Goal: Find specific page/section: Find specific page/section

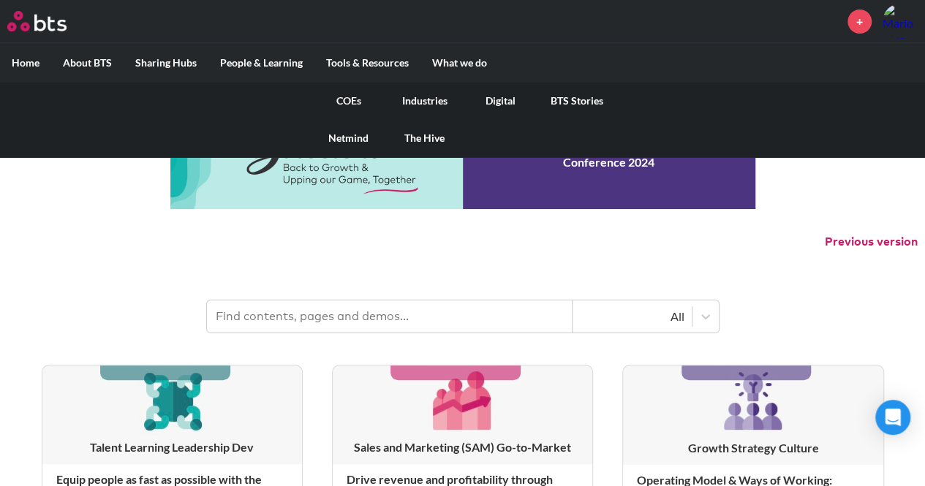
click at [495, 98] on link "Digital" at bounding box center [501, 101] width 76 height 38
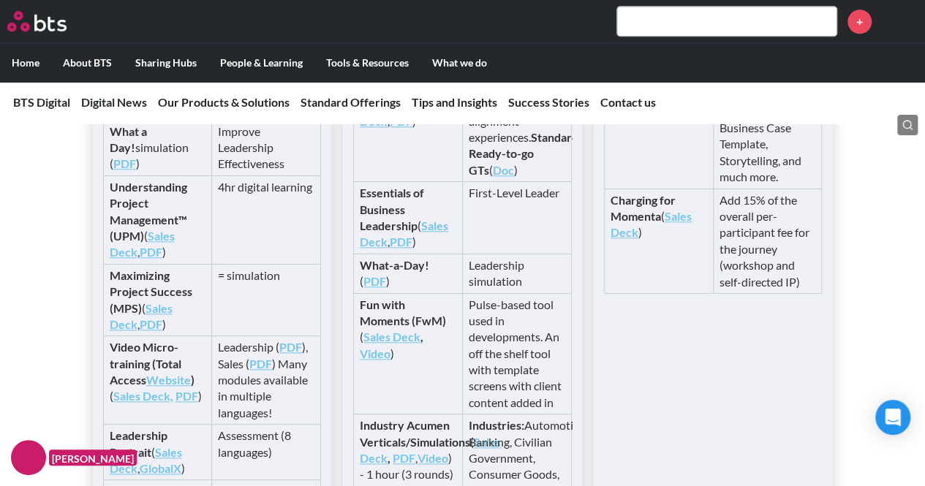
scroll to position [3425, 0]
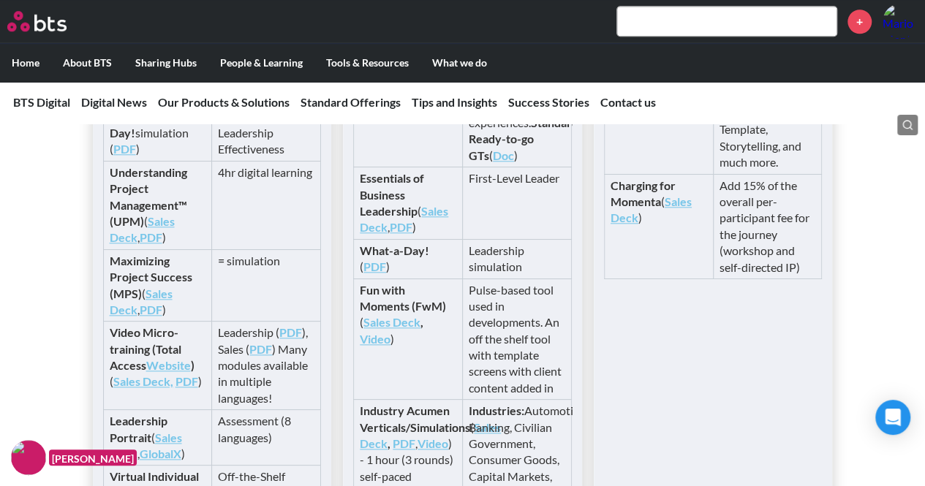
click at [436, 234] on link "Sales Deck" at bounding box center [404, 219] width 88 height 30
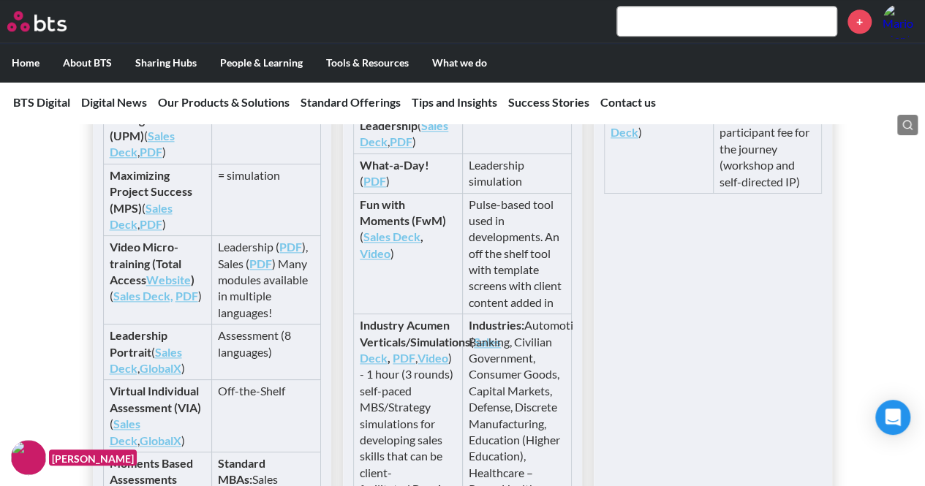
scroll to position [3512, 0]
click at [395, 243] on link "Sales Deck" at bounding box center [391, 236] width 57 height 14
click at [657, 24] on input "text" at bounding box center [726, 21] width 219 height 29
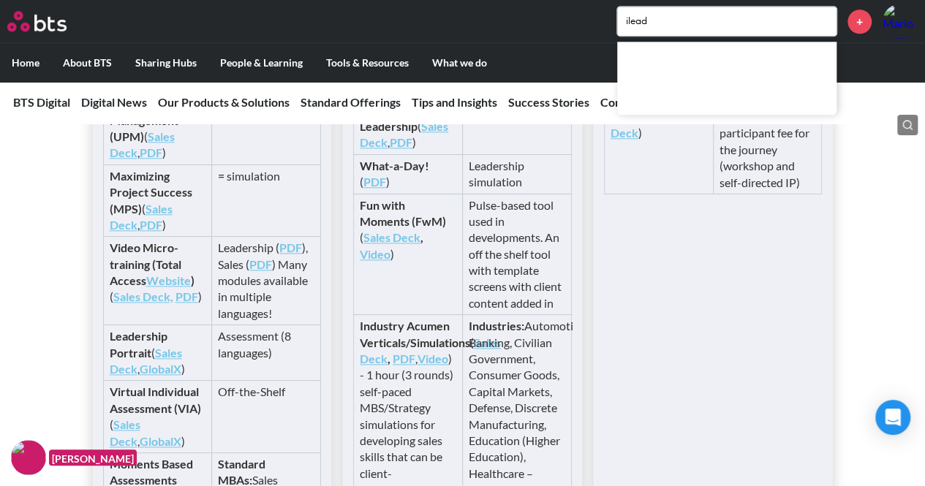
type input "ilead"
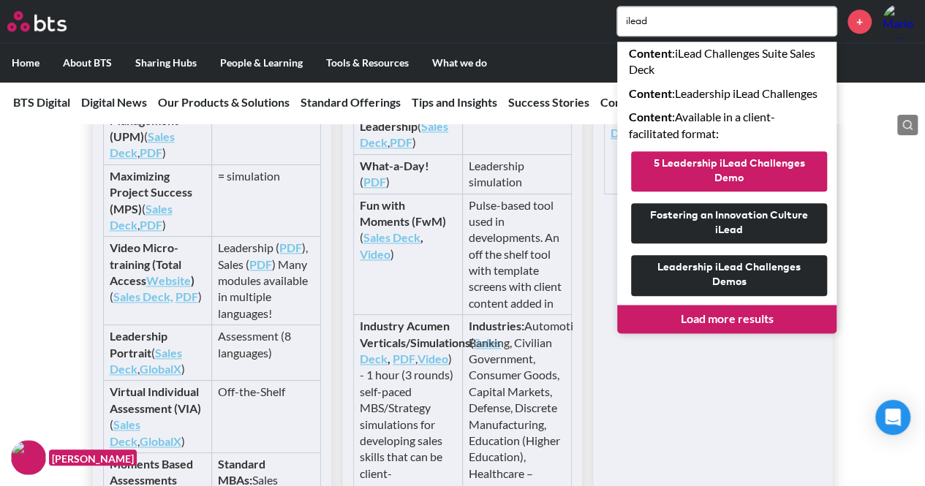
click at [730, 164] on button "5 Leadership iLead Challenges Demo" at bounding box center [729, 171] width 196 height 40
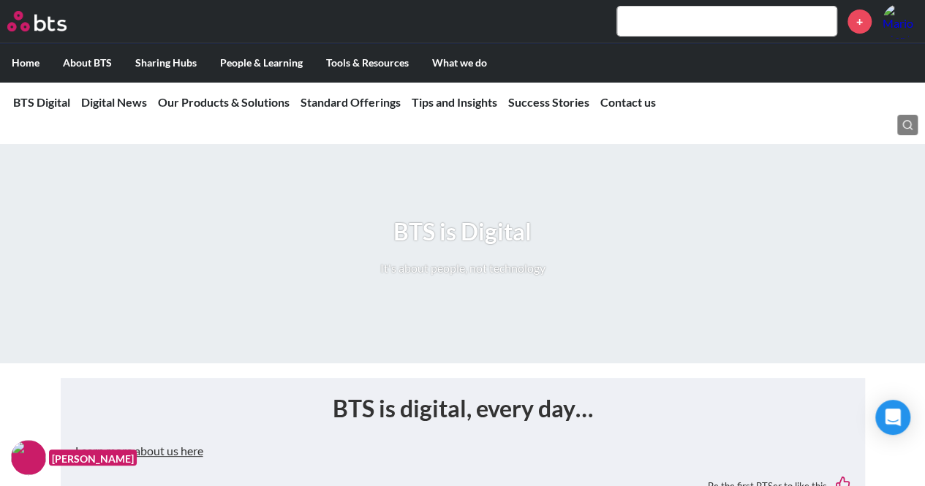
click at [710, 26] on input "text" at bounding box center [726, 21] width 219 height 29
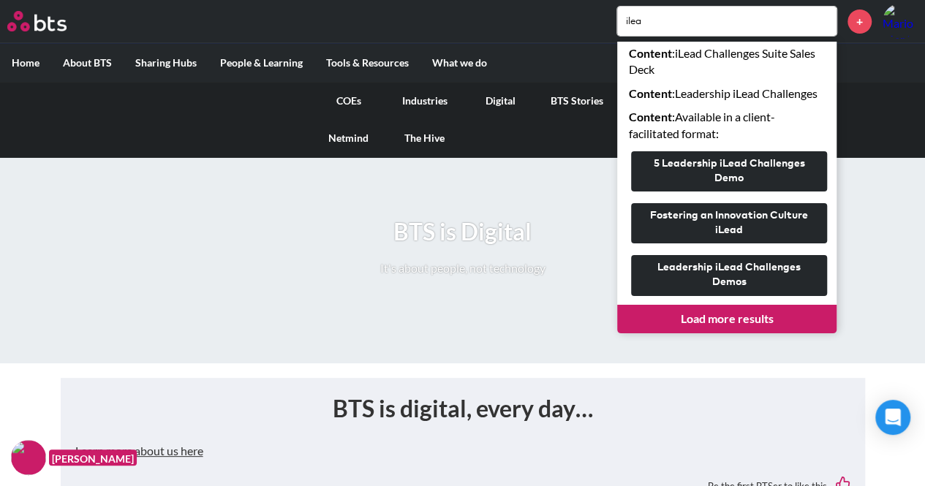
type input "ilea"
click at [502, 100] on link "Digital" at bounding box center [501, 101] width 76 height 38
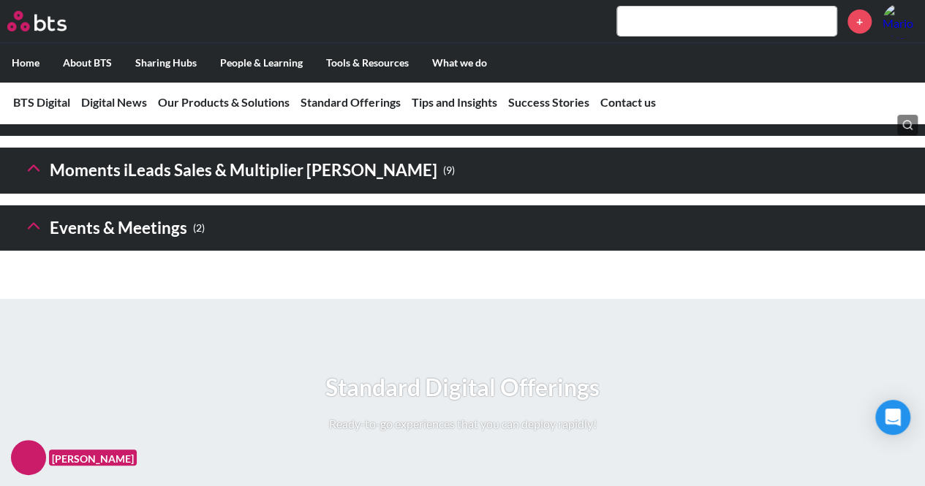
scroll to position [2429, 0]
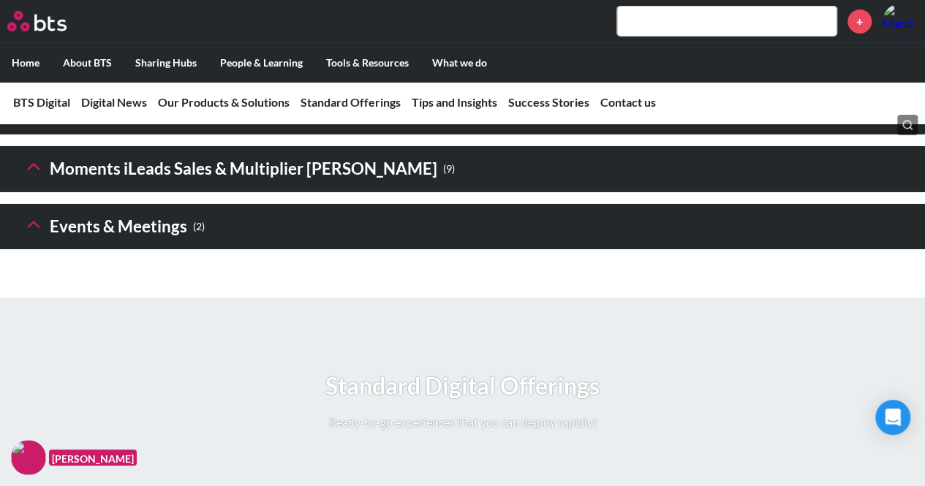
click at [38, 120] on icon at bounding box center [33, 109] width 20 height 20
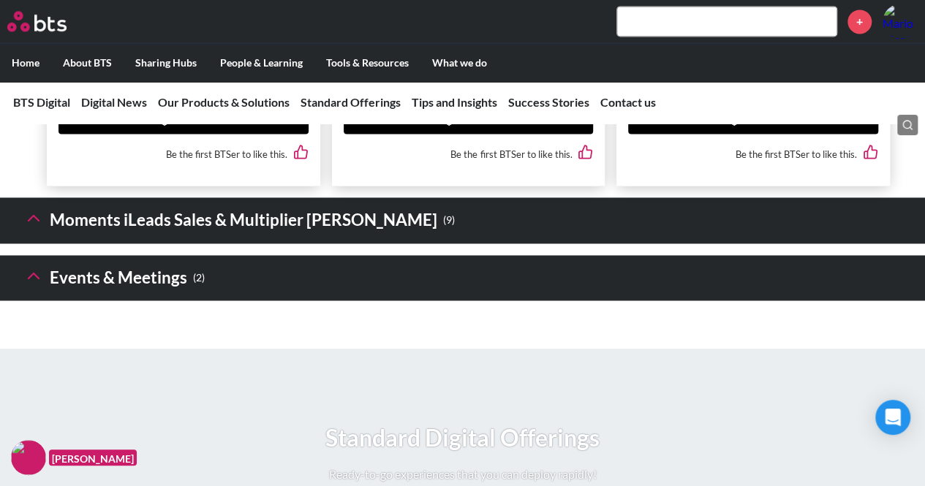
scroll to position [3811, 0]
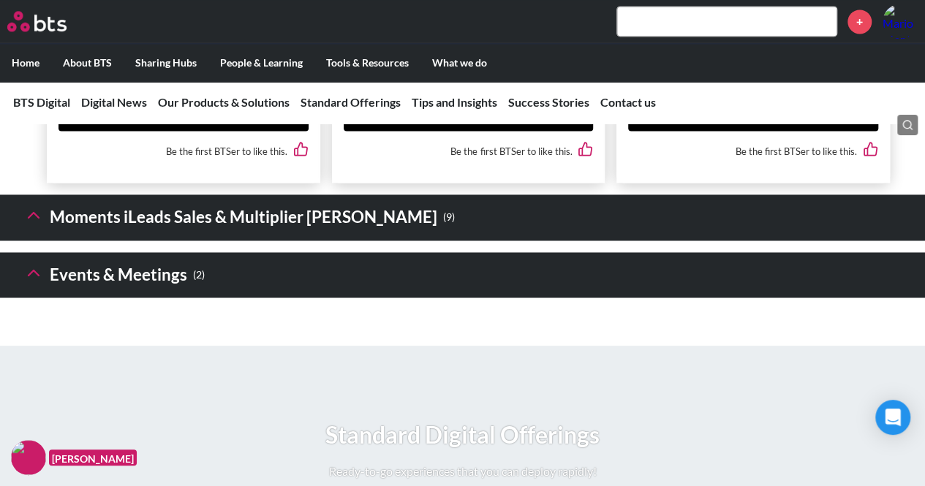
click at [311, 233] on h3 "Moments iLeads Sales & Multiplier Sims ( 9 )" at bounding box center [238, 217] width 431 height 31
click at [41, 225] on icon at bounding box center [33, 215] width 20 height 20
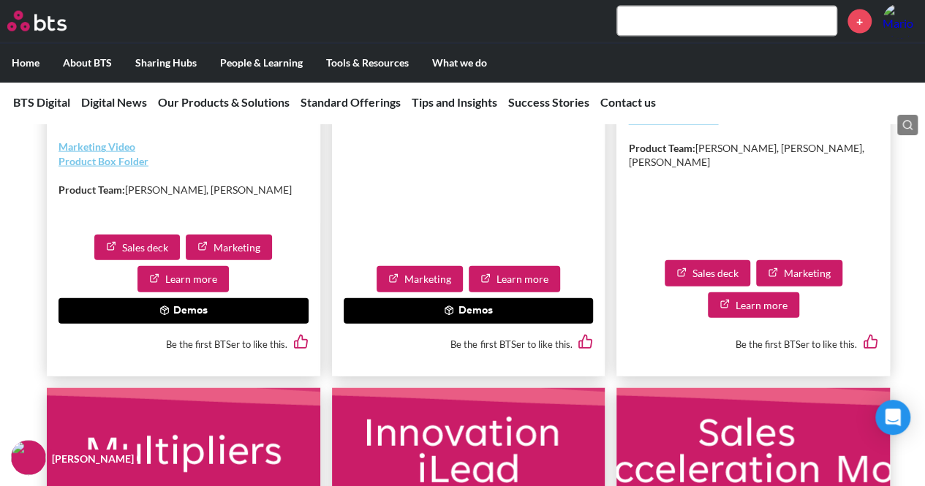
scroll to position [4297, 0]
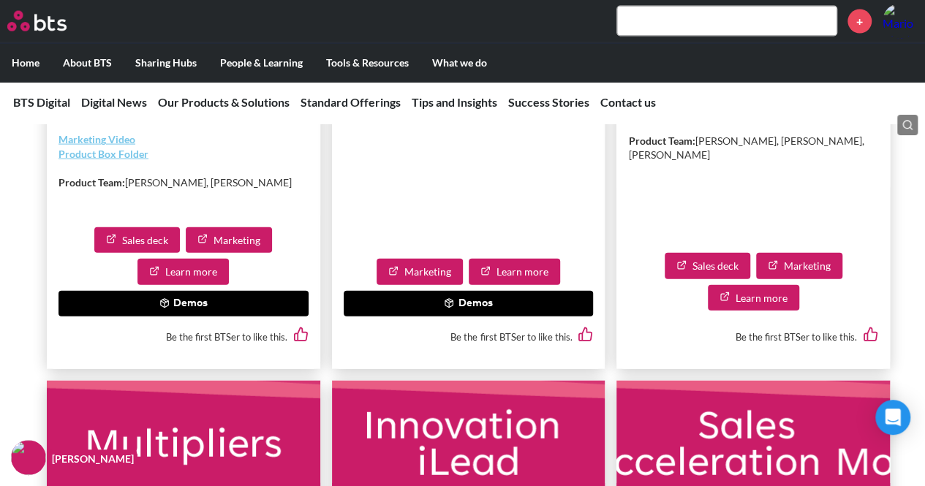
click at [222, 317] on button "Demos" at bounding box center [183, 304] width 250 height 26
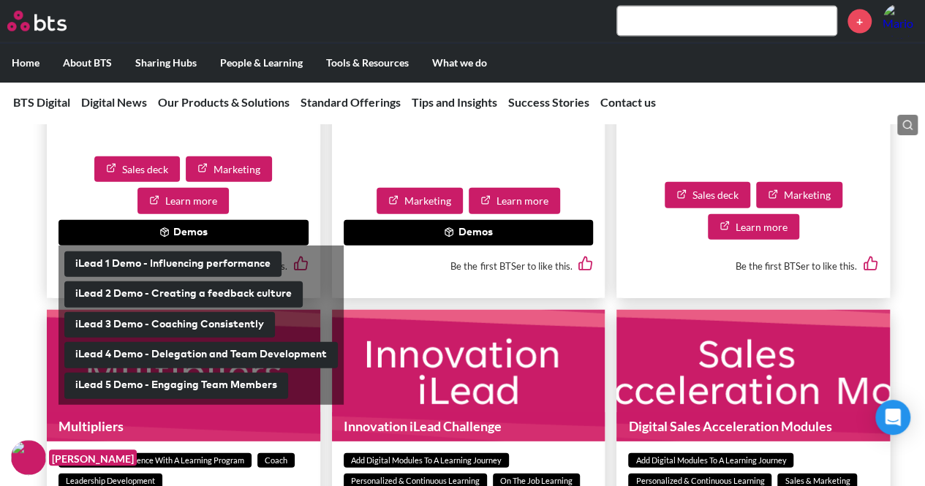
scroll to position [4371, 0]
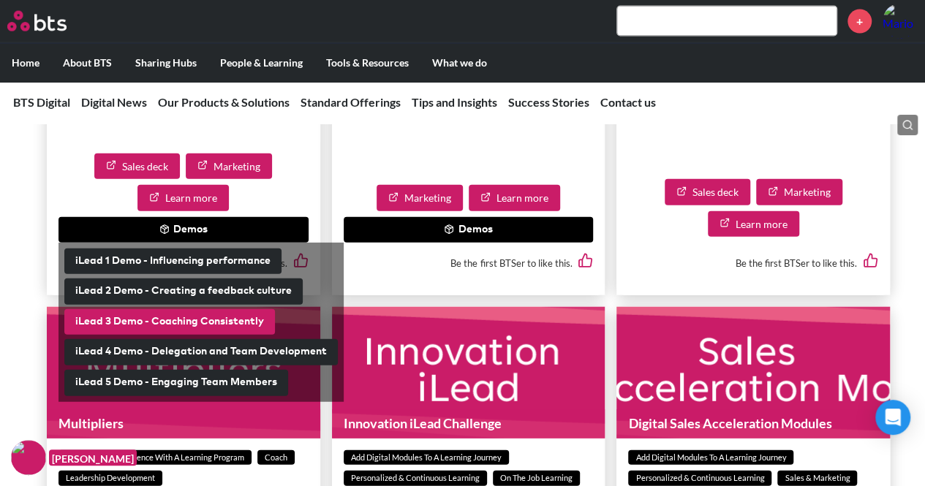
click at [224, 335] on button "iLead 3 Demo - Coaching Consistently" at bounding box center [169, 322] width 210 height 26
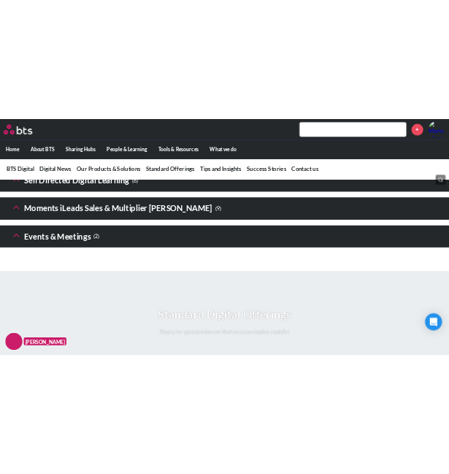
scroll to position [3195, 0]
